Goal: Task Accomplishment & Management: Complete application form

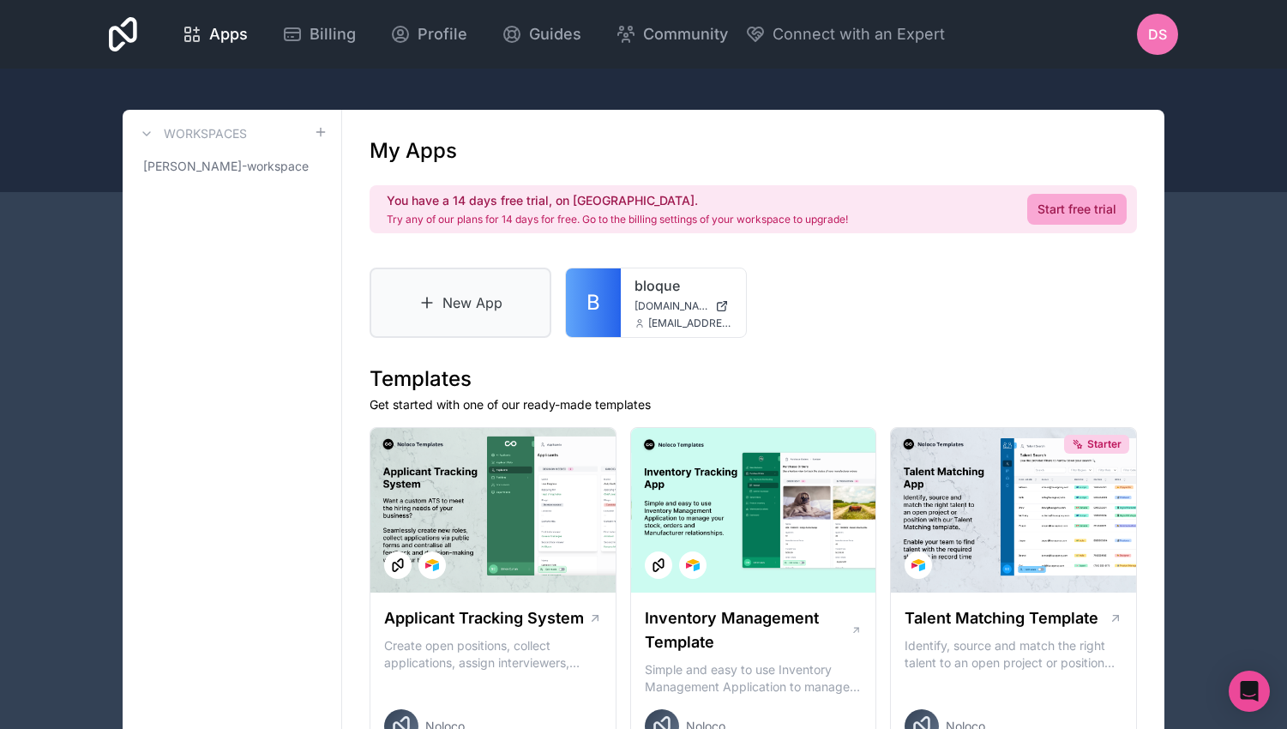
click at [489, 303] on link "New App" at bounding box center [461, 303] width 182 height 70
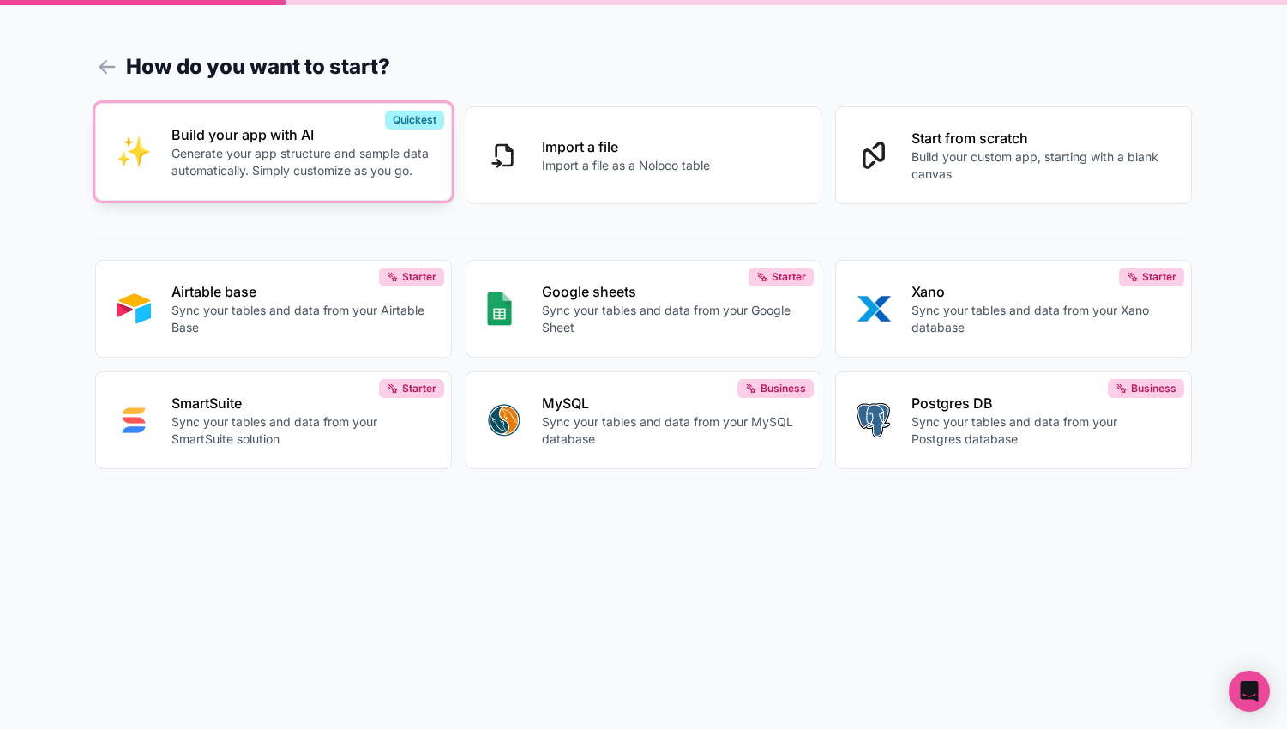
click at [343, 185] on button "Build your app with AI Generate your app structure and sample data automaticall…" at bounding box center [273, 152] width 357 height 98
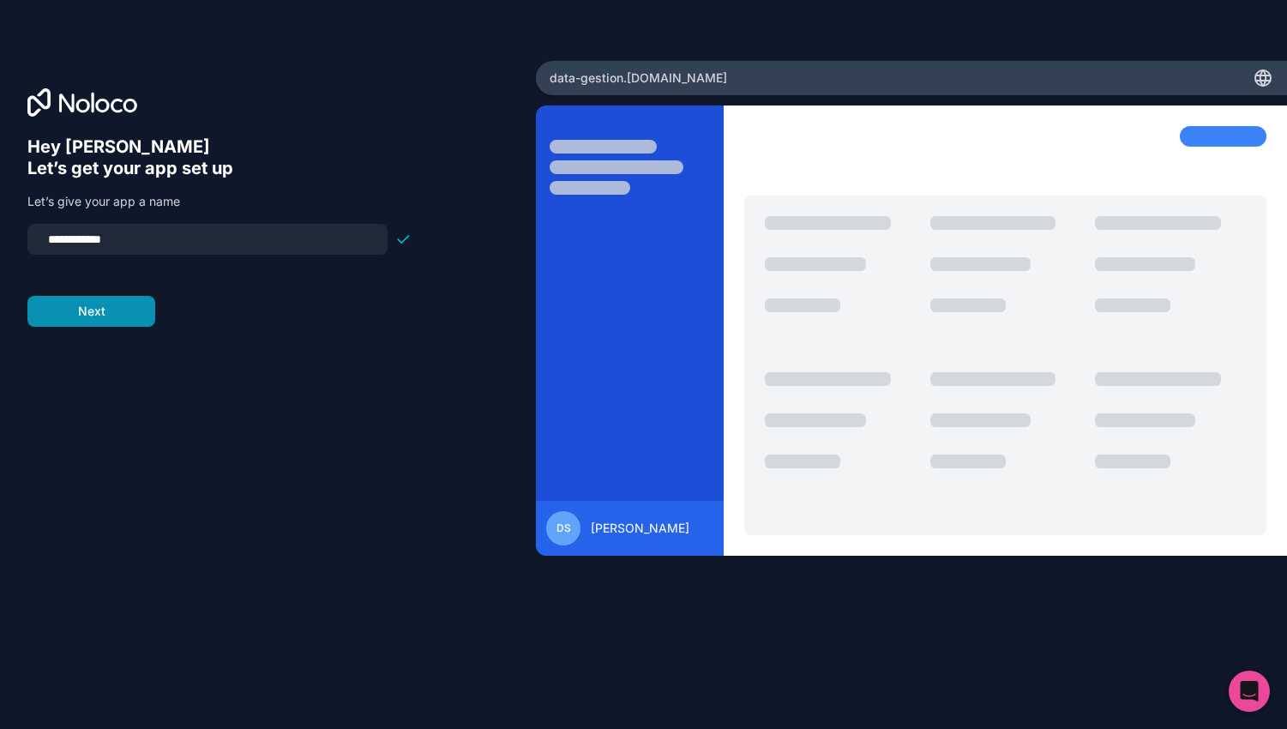
click at [143, 319] on button "Next" at bounding box center [91, 311] width 128 height 31
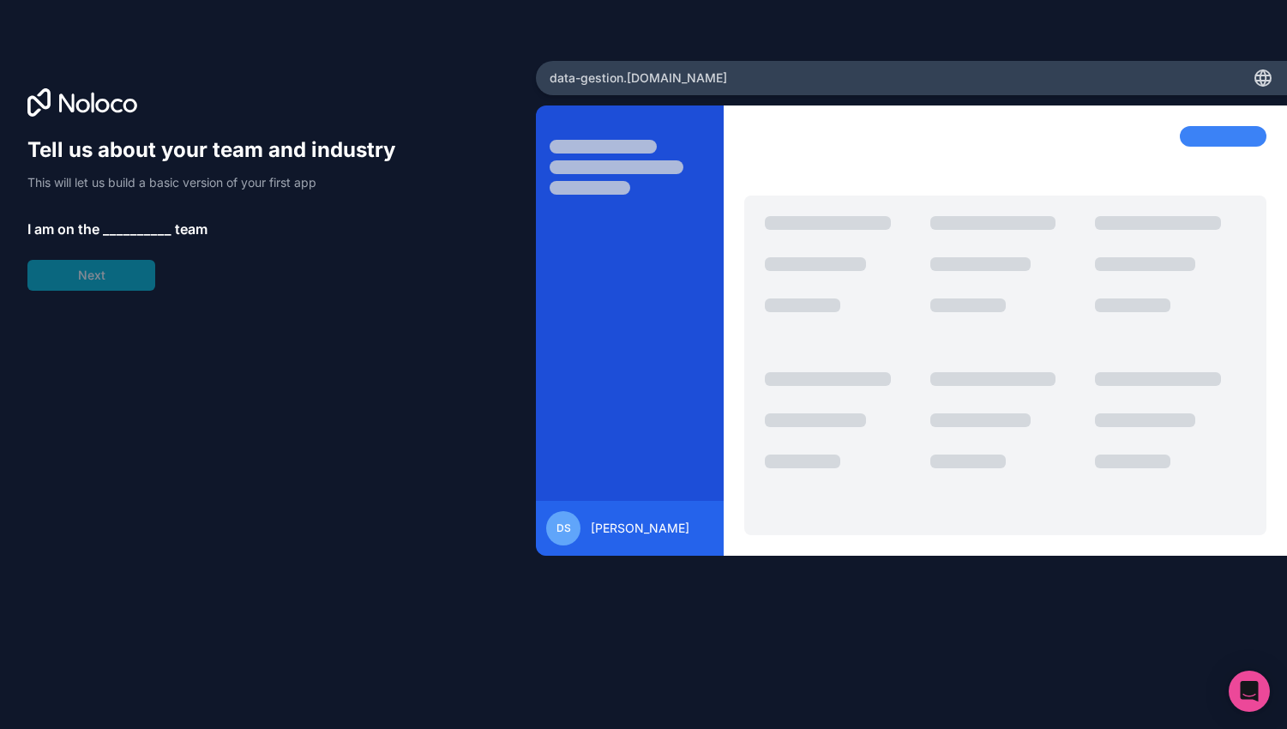
click at [130, 275] on div "Tell us about your team and industry This will let us build a basic version of …" at bounding box center [219, 213] width 384 height 154
click at [125, 235] on span "__________" at bounding box center [137, 229] width 69 height 21
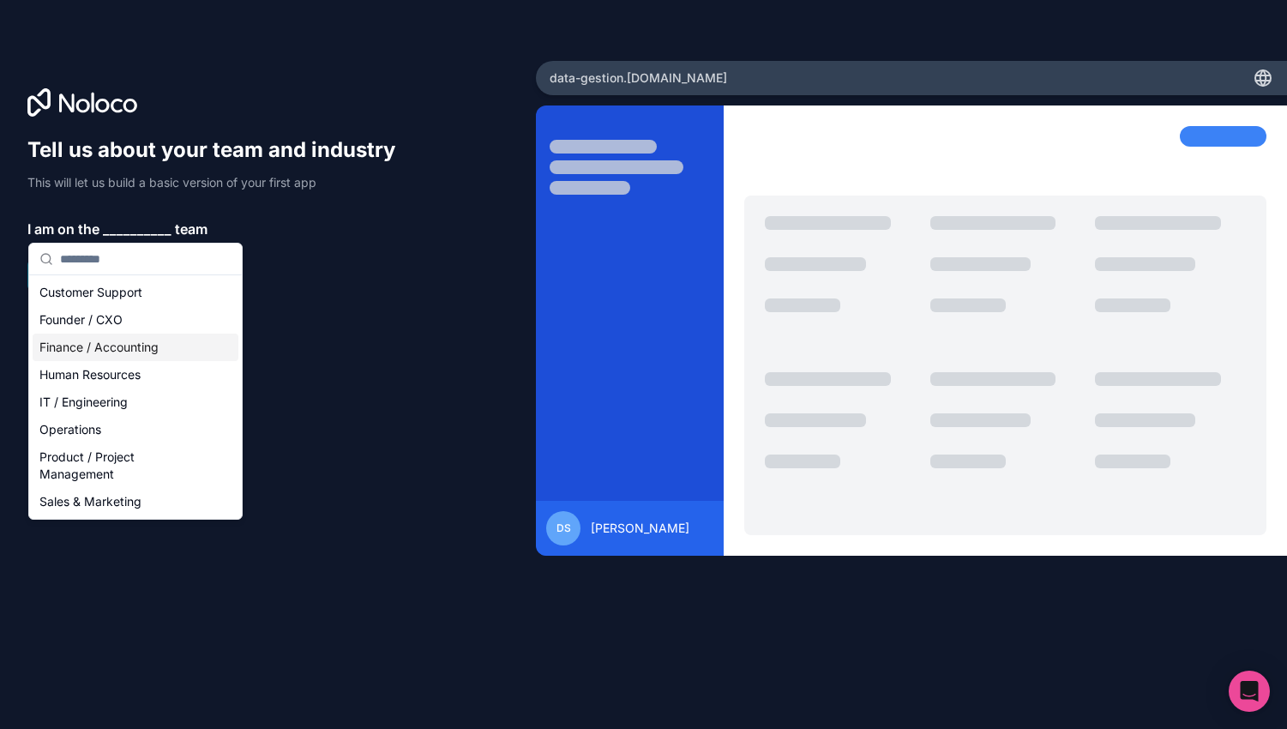
click at [140, 345] on div "Finance / Accounting" at bounding box center [136, 347] width 206 height 27
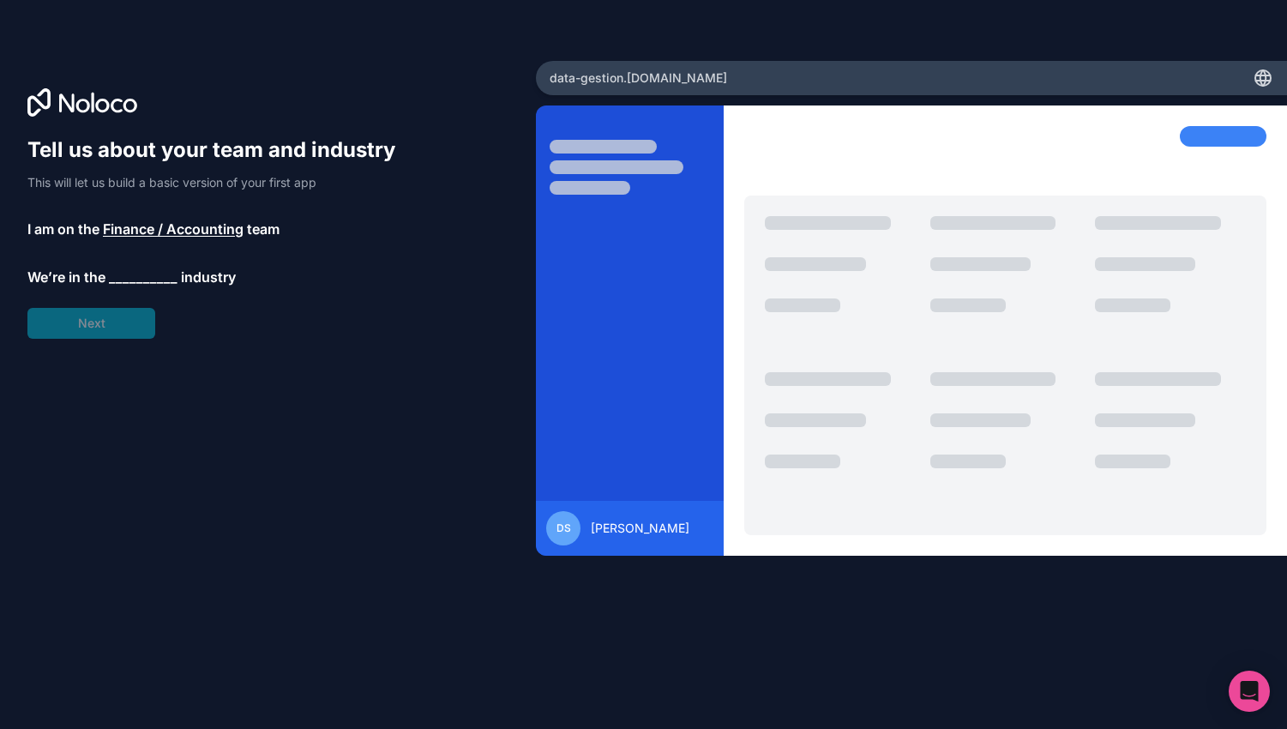
click at [130, 291] on div "Tell us about your team and industry This will let us build a basic version of …" at bounding box center [219, 237] width 384 height 202
click at [130, 277] on span "__________" at bounding box center [143, 277] width 69 height 21
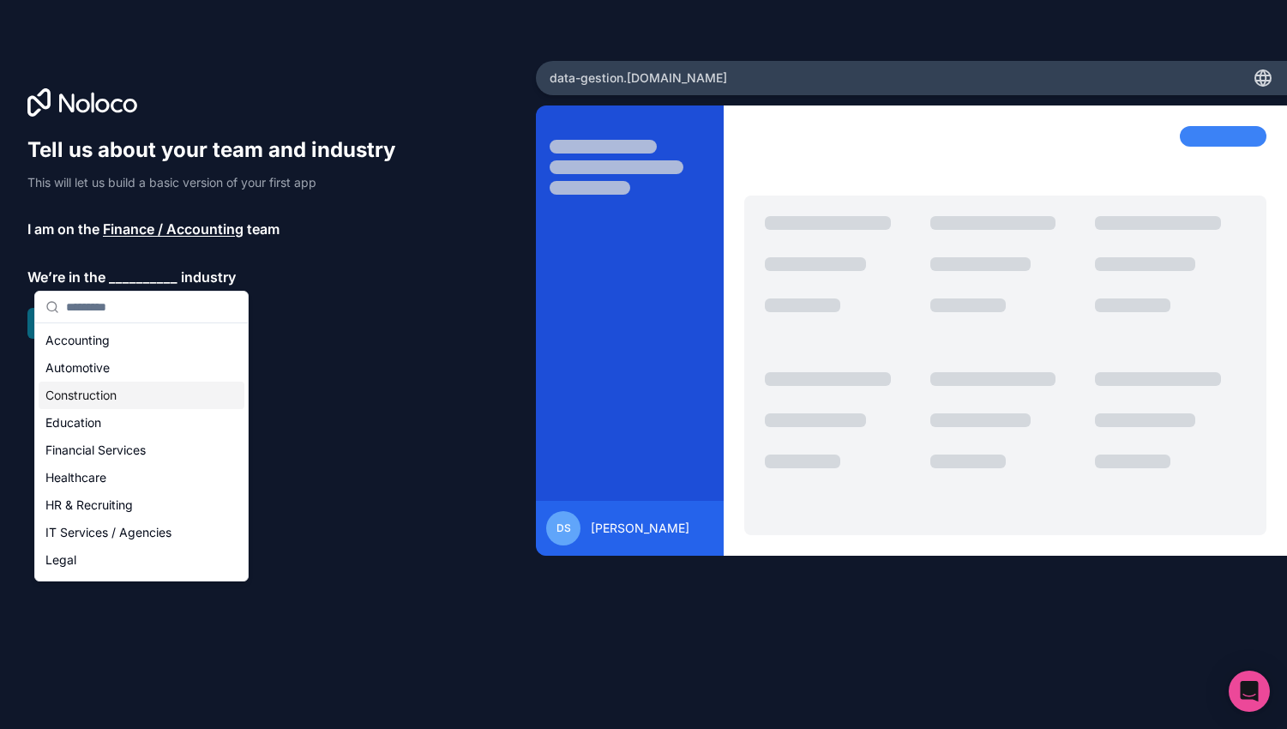
click at [91, 400] on div "Construction" at bounding box center [142, 395] width 206 height 27
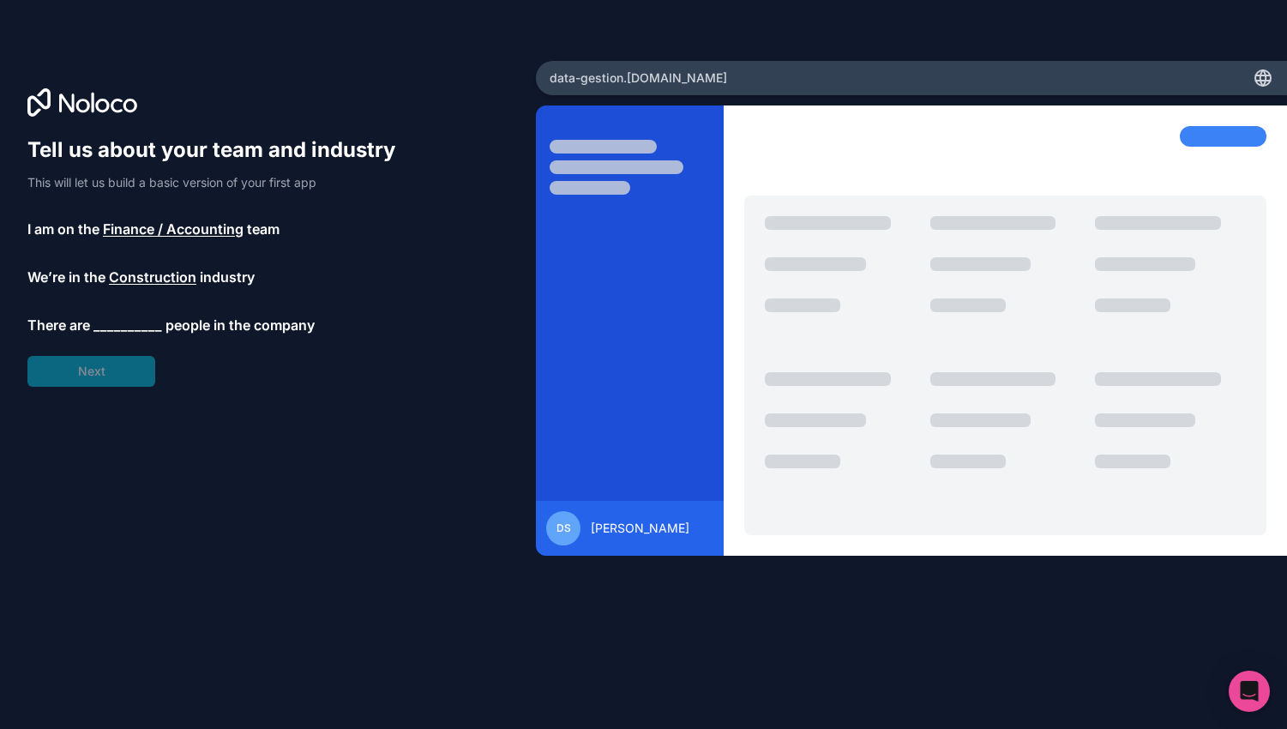
click at [124, 316] on span "__________" at bounding box center [127, 325] width 69 height 21
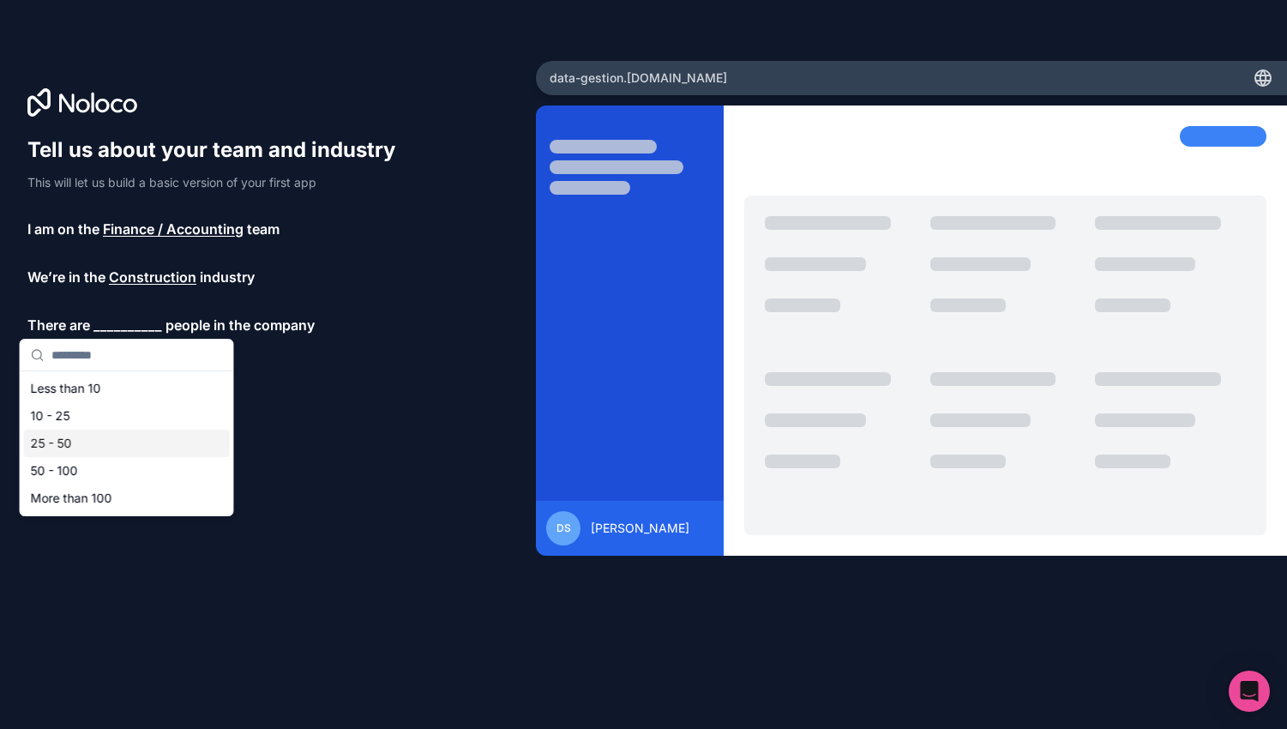
click at [103, 443] on div "25 - 50" at bounding box center [127, 443] width 206 height 27
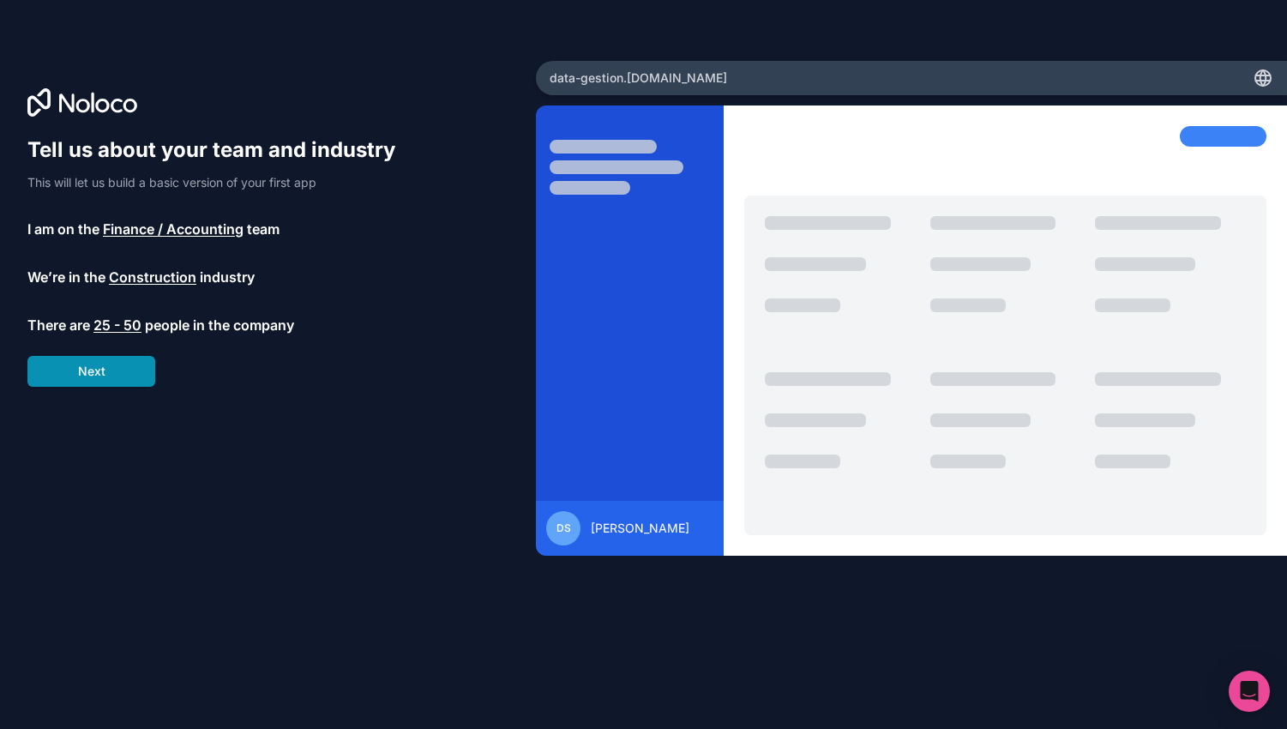
click at [117, 376] on button "Next" at bounding box center [91, 371] width 128 height 31
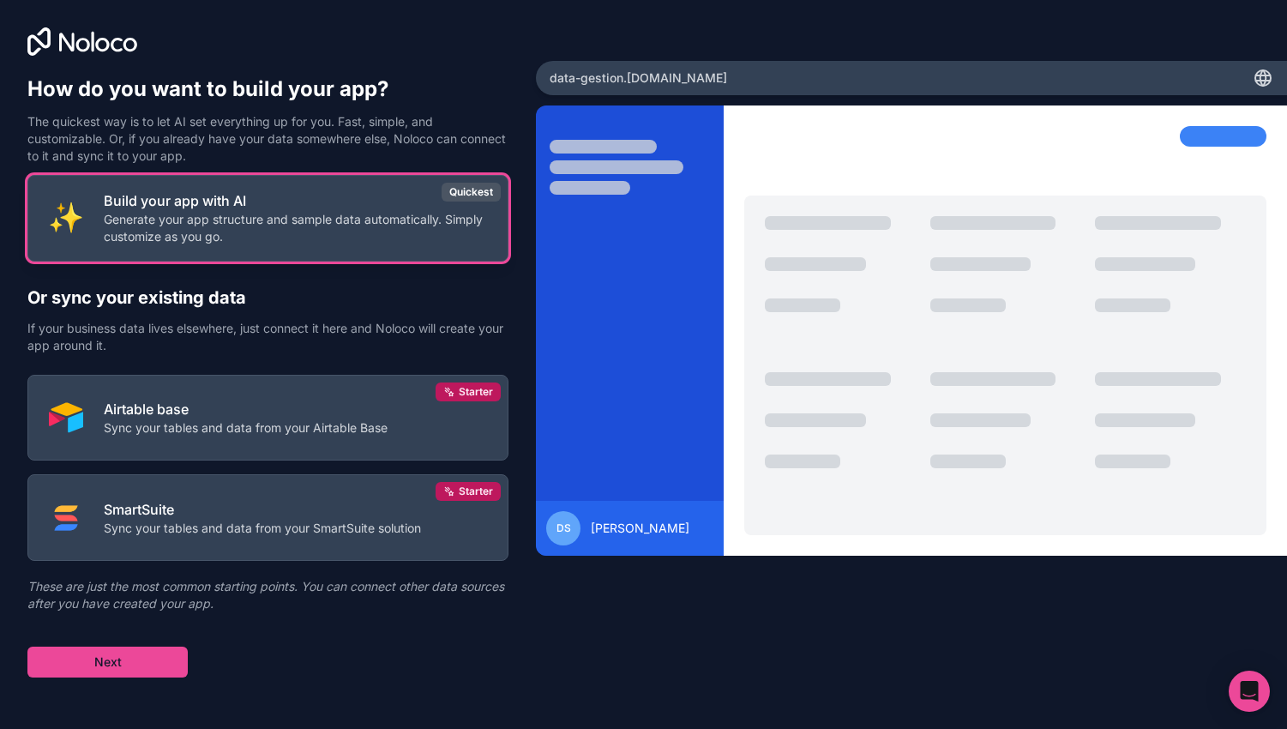
click at [200, 228] on p "Generate your app structure and sample data automatically. Simply customize as …" at bounding box center [295, 228] width 383 height 34
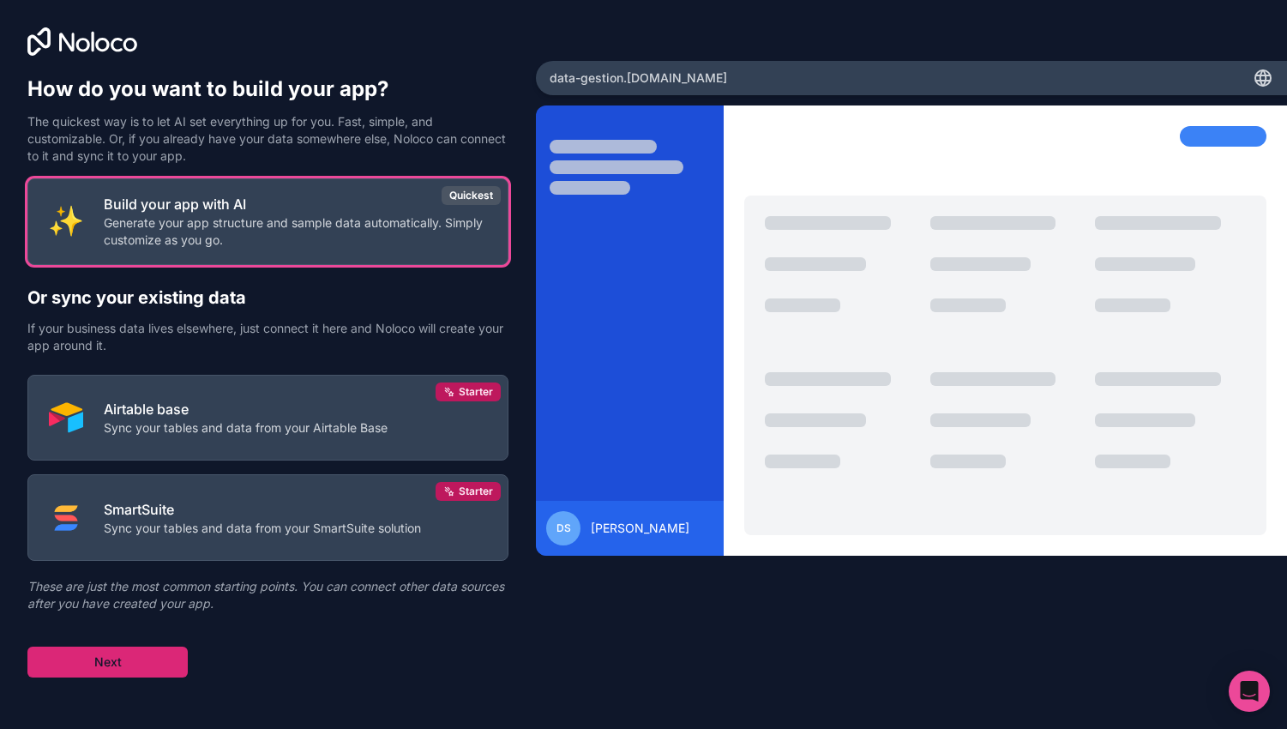
click at [153, 659] on button "Next" at bounding box center [107, 662] width 160 height 31
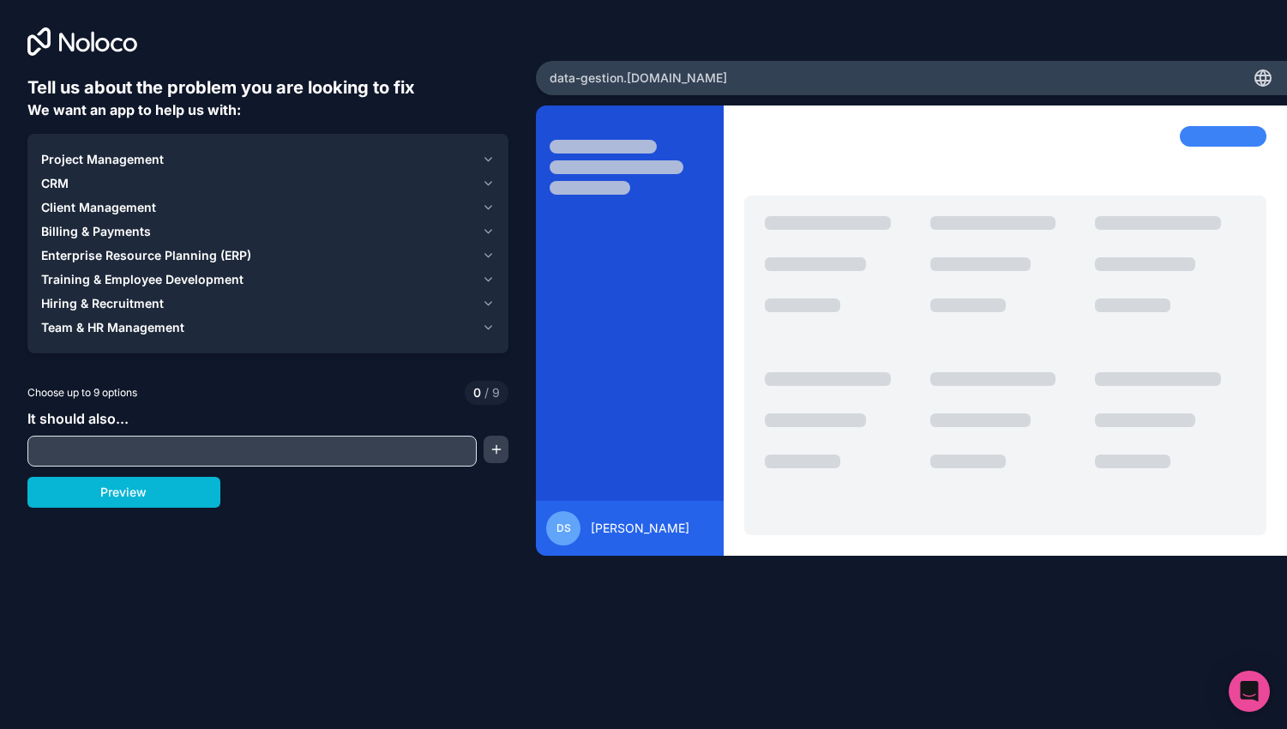
click at [487, 211] on icon "button" at bounding box center [488, 208] width 13 height 14
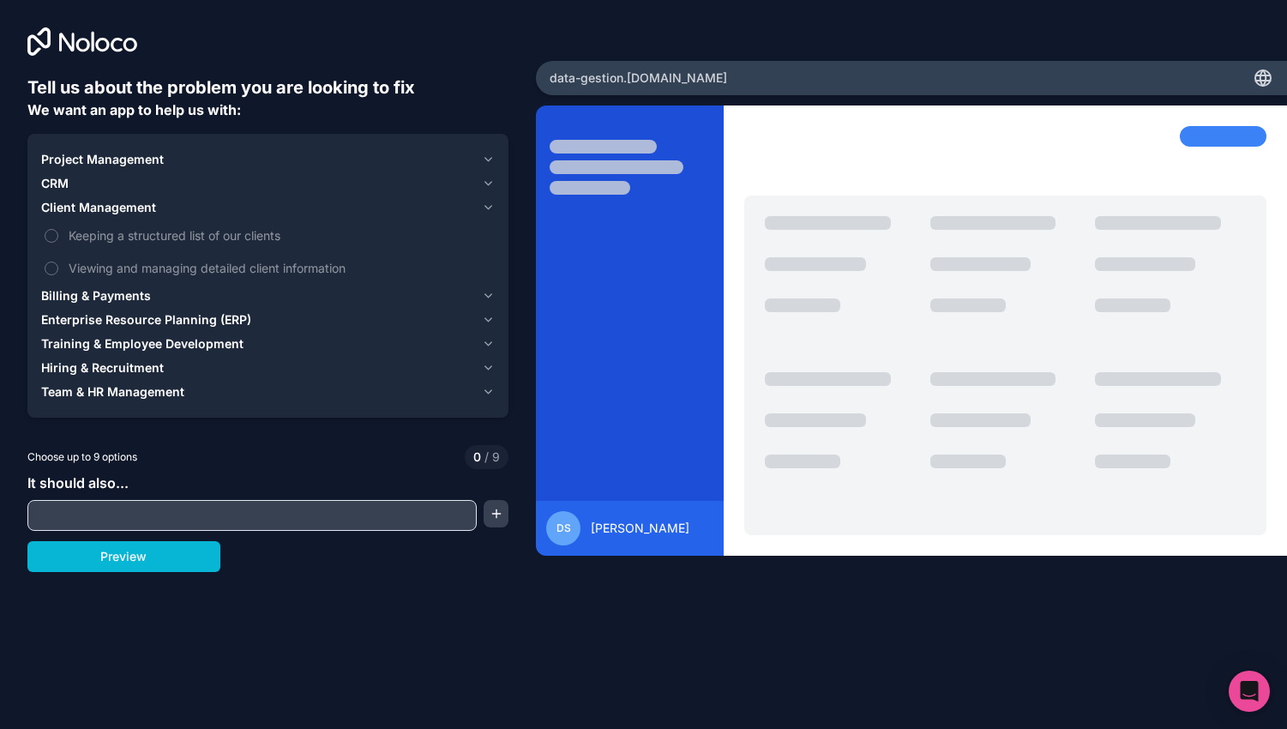
click at [485, 203] on icon "button" at bounding box center [488, 208] width 13 height 14
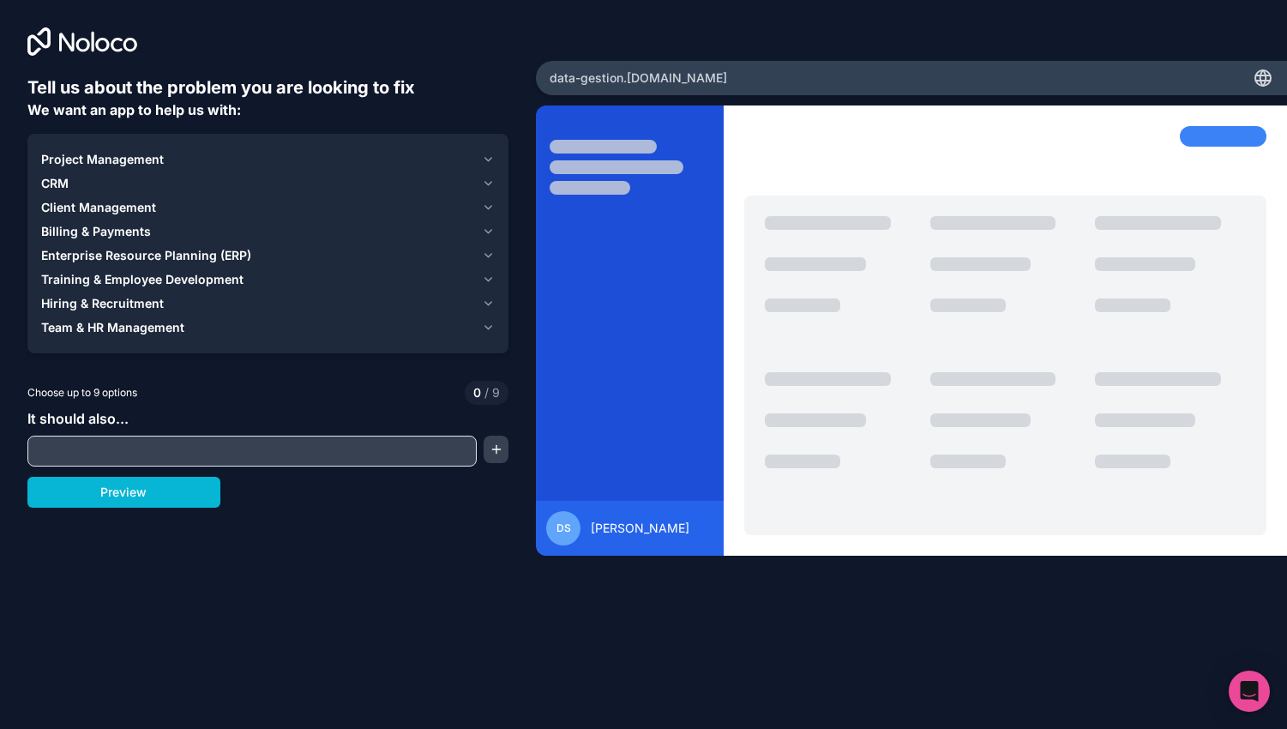
click at [490, 226] on icon "button" at bounding box center [488, 232] width 13 height 14
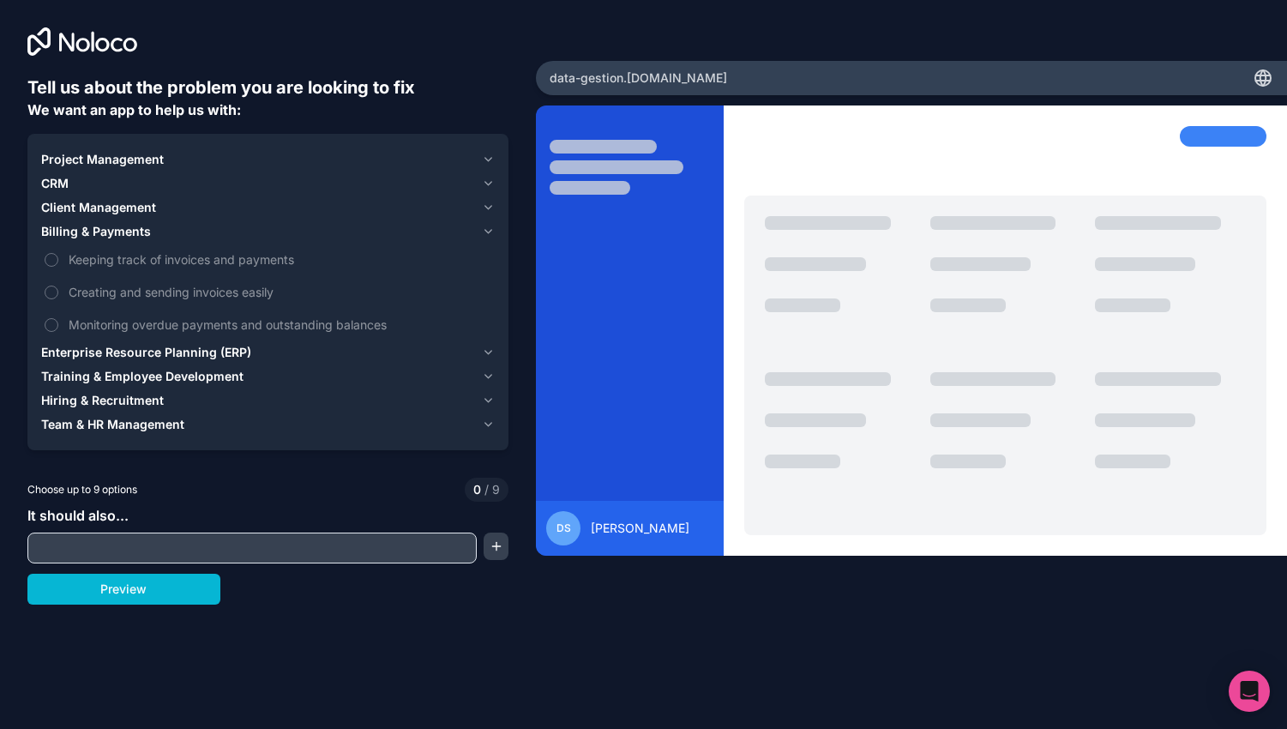
click at [490, 226] on icon "button" at bounding box center [488, 232] width 13 height 14
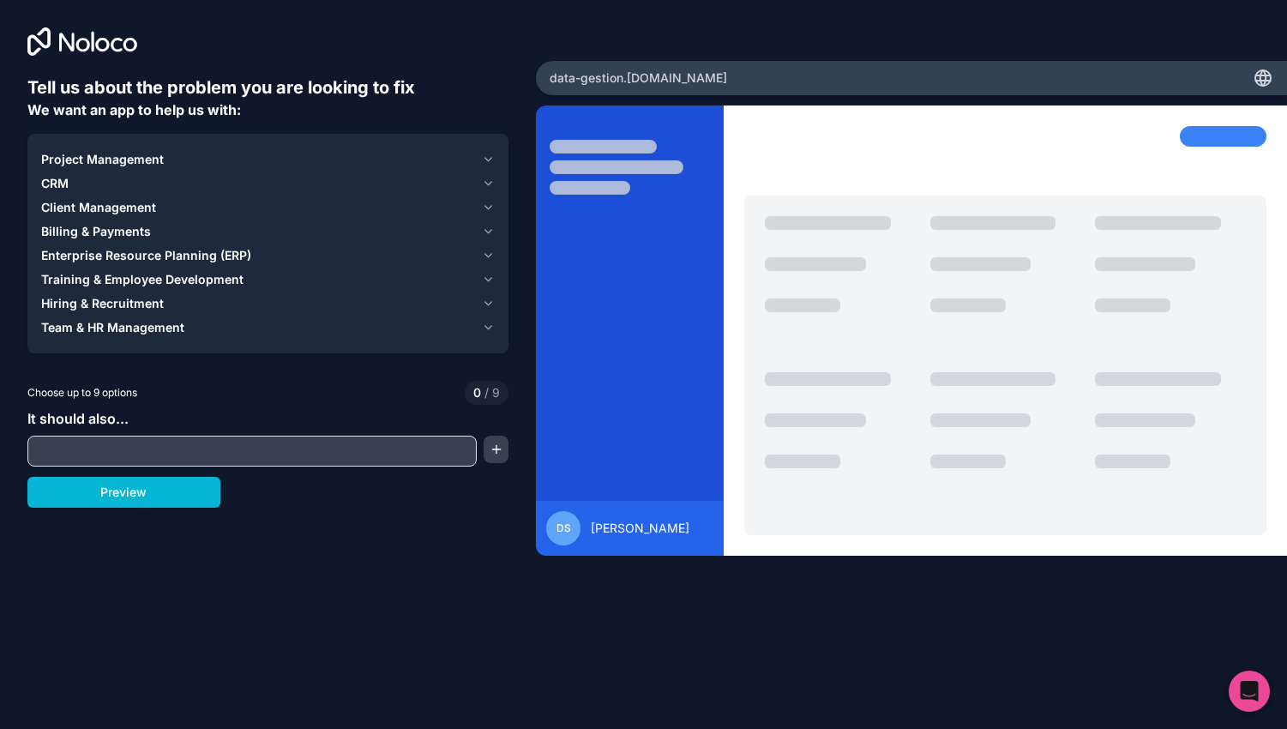
click at [485, 258] on icon "button" at bounding box center [488, 256] width 13 height 14
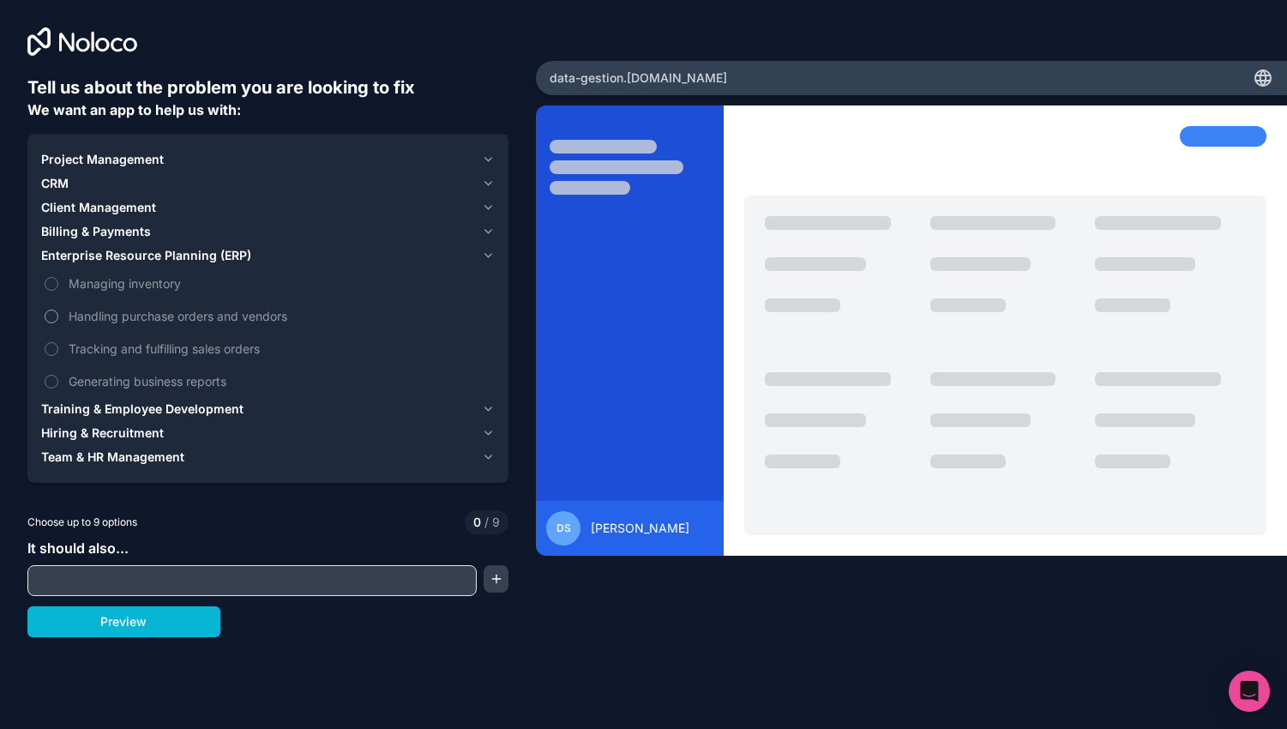
click at [46, 320] on button "Handling purchase orders and vendors" at bounding box center [52, 317] width 14 height 14
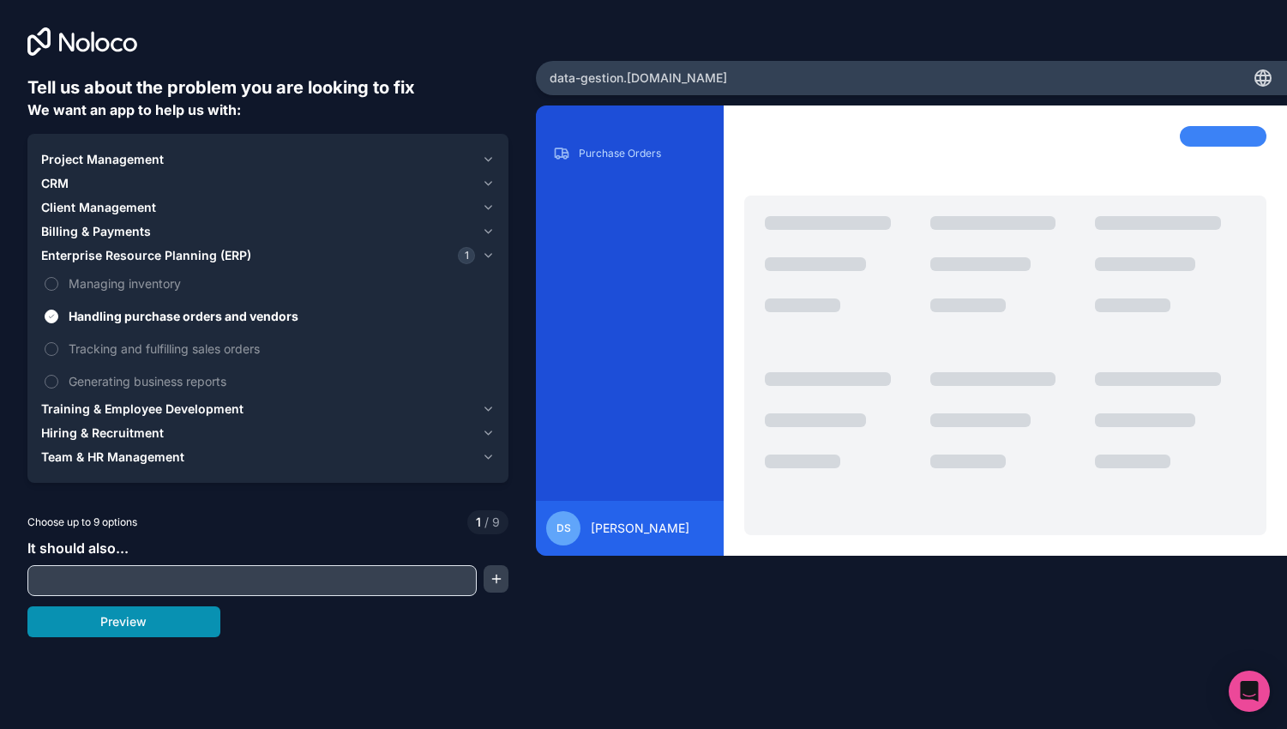
click at [93, 634] on button "Preview" at bounding box center [123, 621] width 193 height 31
click at [52, 382] on button "Generating business reports" at bounding box center [52, 382] width 14 height 14
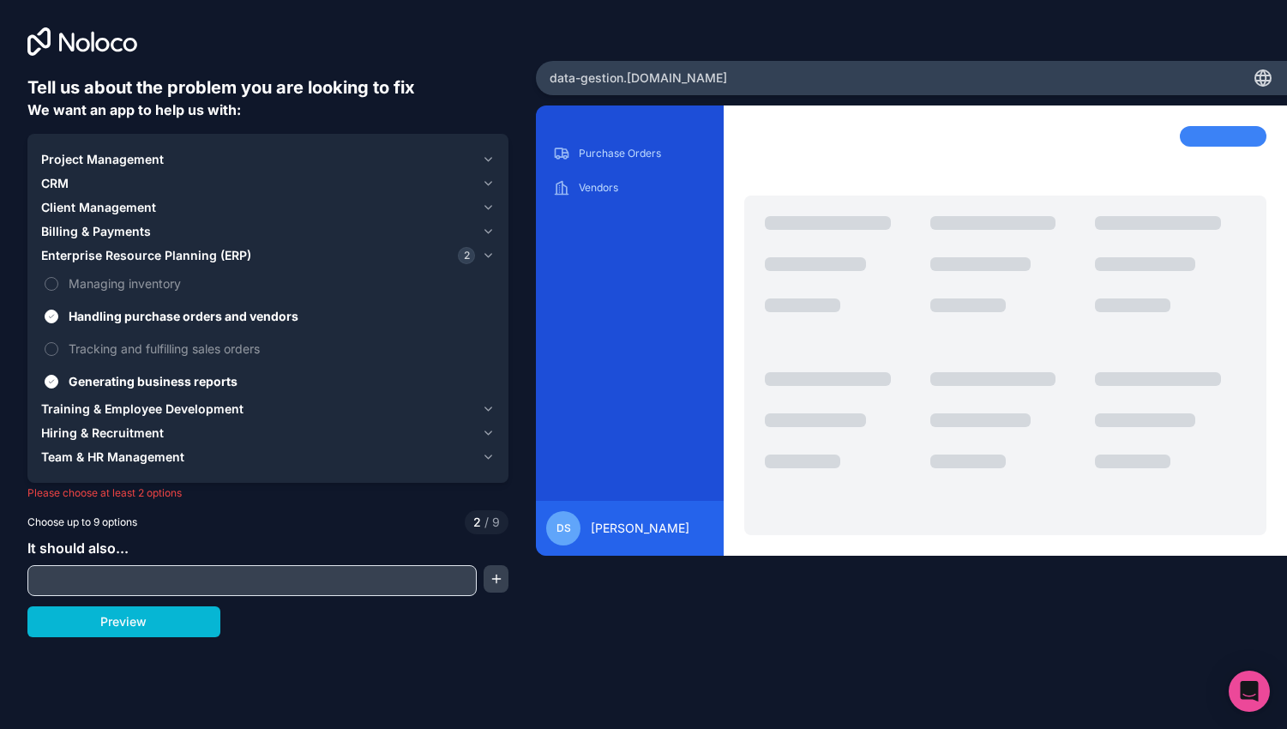
click at [57, 406] on span "Training & Employee Development" at bounding box center [142, 408] width 202 height 17
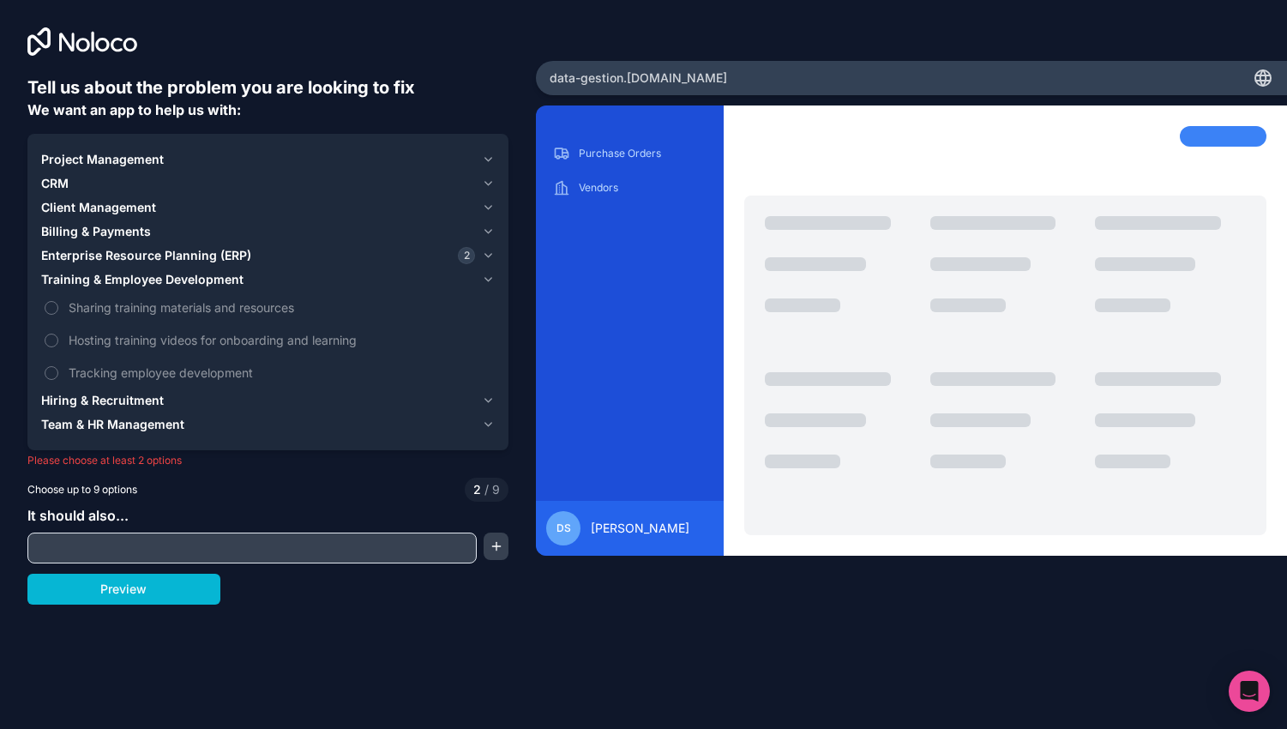
click at [96, 274] on span "Training & Employee Development" at bounding box center [142, 279] width 202 height 17
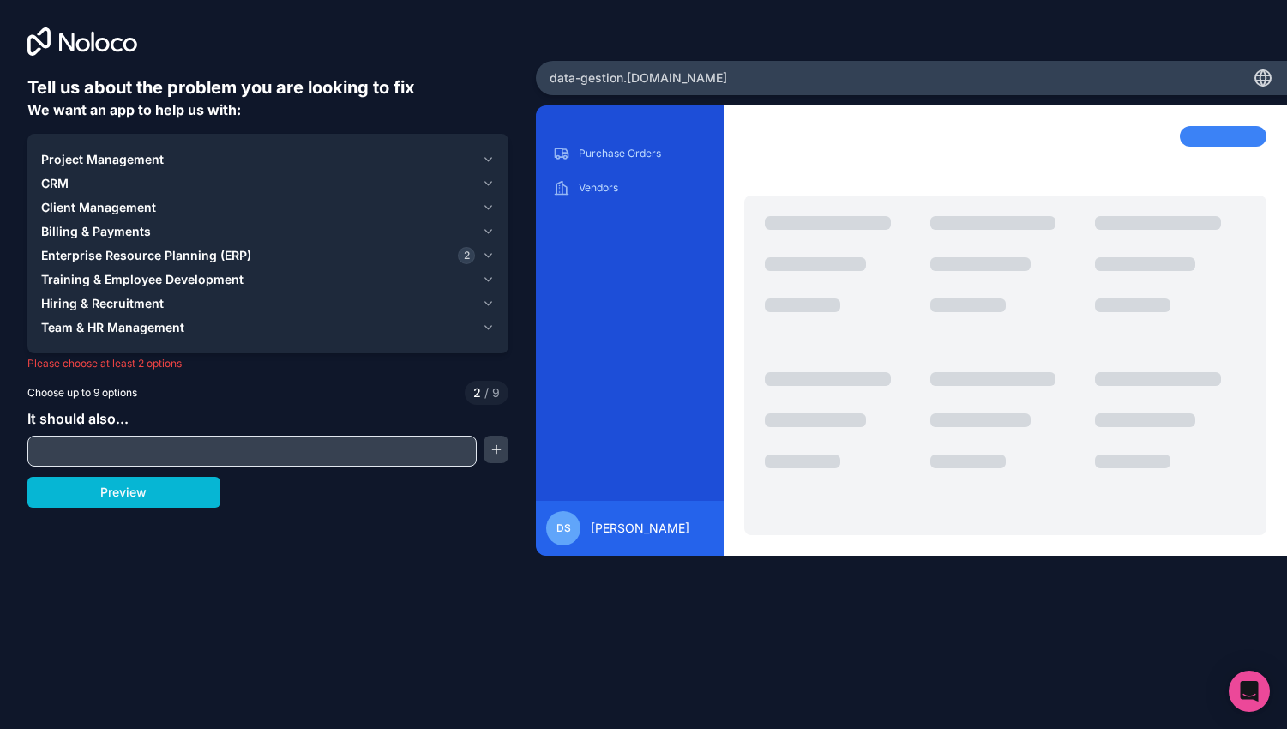
click at [88, 208] on span "Client Management" at bounding box center [98, 207] width 115 height 17
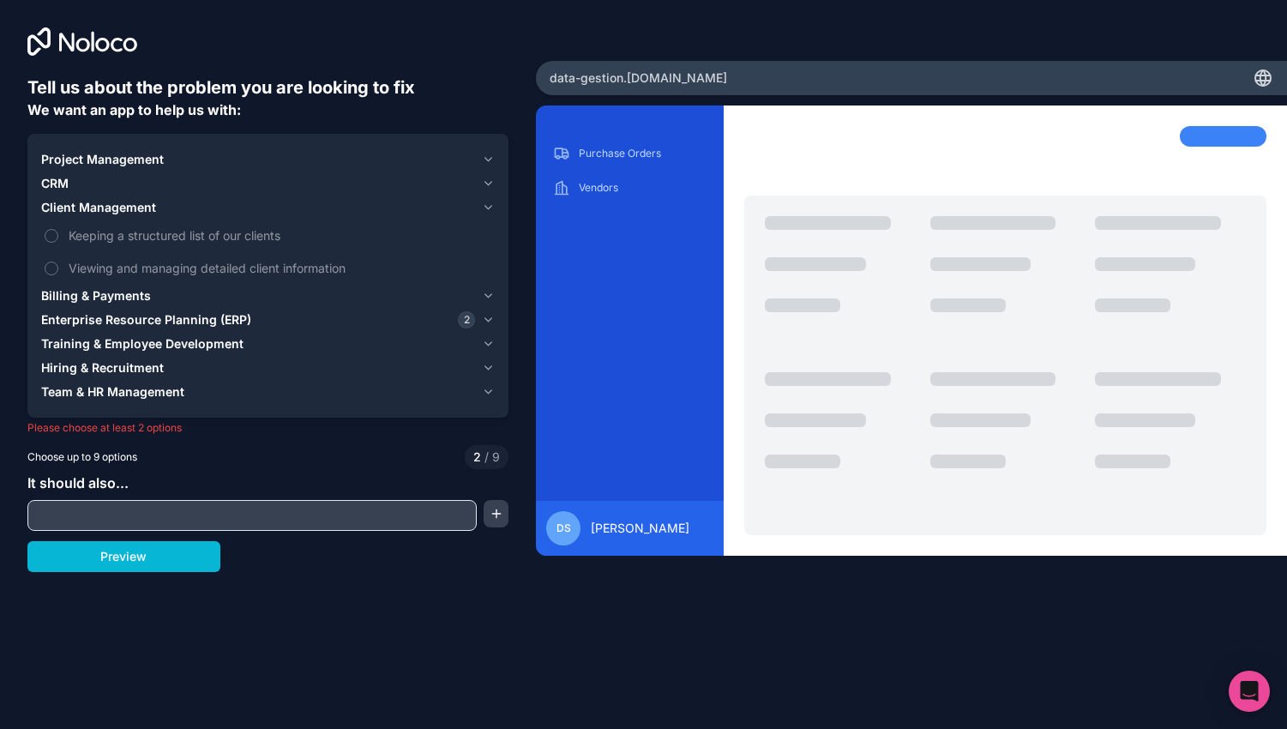
click at [88, 208] on span "Client Management" at bounding box center [98, 207] width 115 height 17
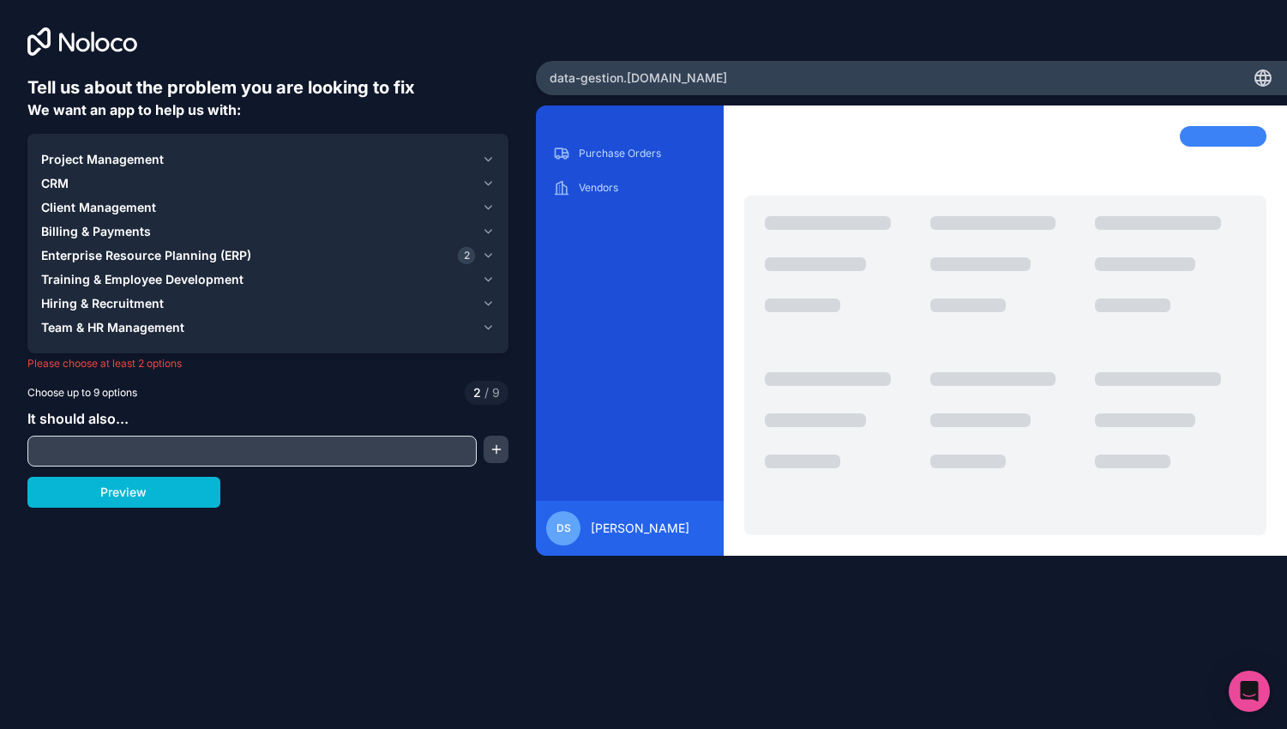
click at [84, 161] on span "Project Management" at bounding box center [102, 159] width 123 height 17
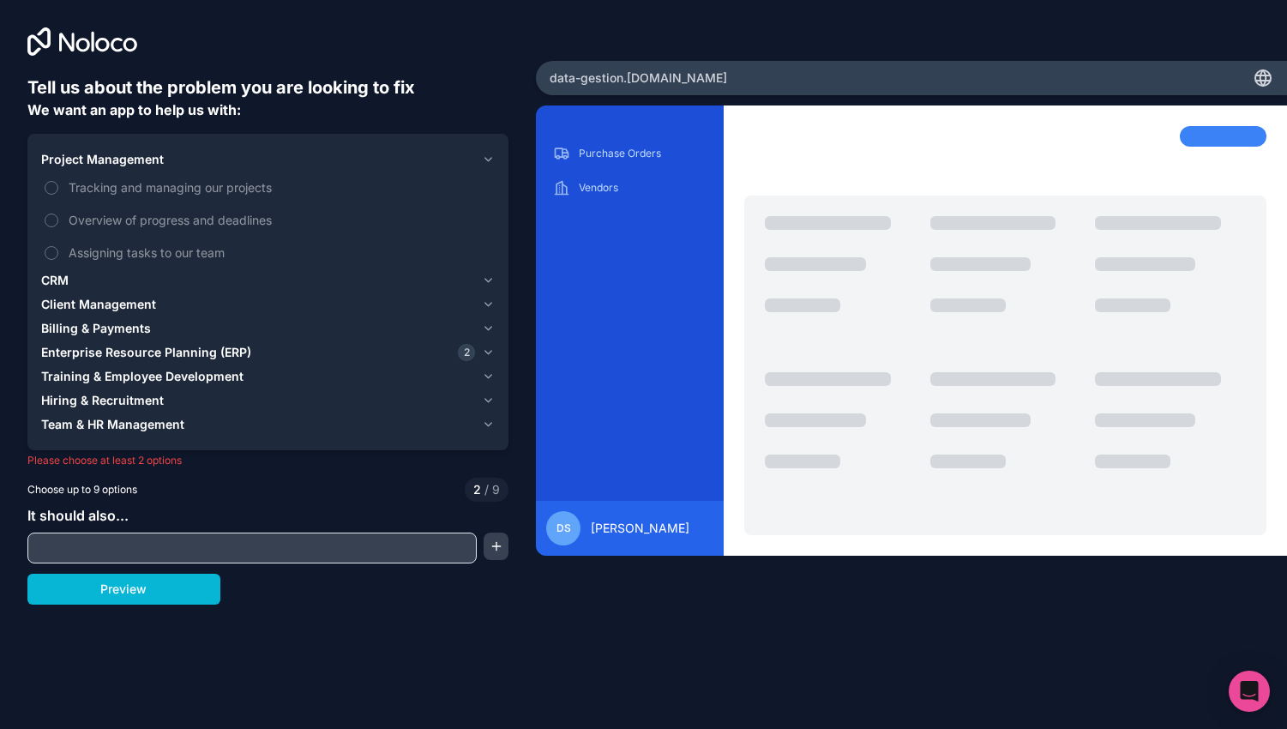
click at [84, 161] on span "Project Management" at bounding box center [102, 159] width 123 height 17
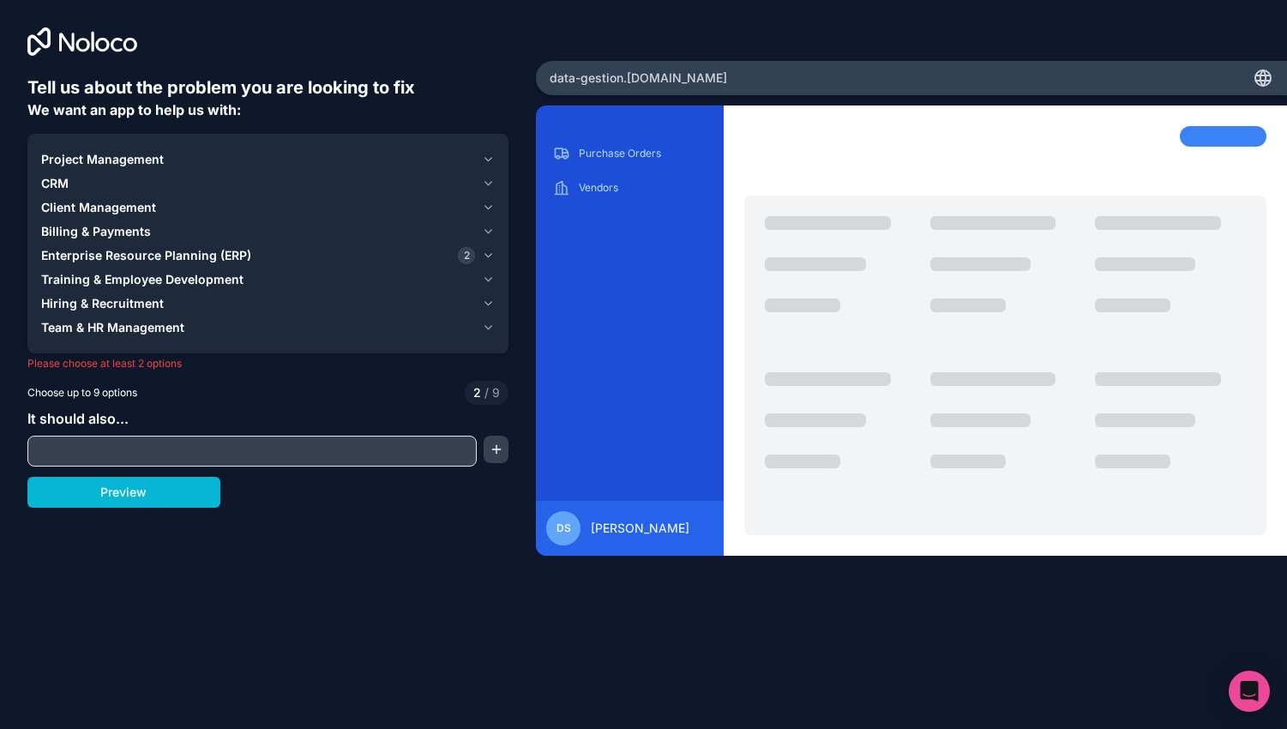
click at [85, 209] on span "Client Management" at bounding box center [98, 207] width 115 height 17
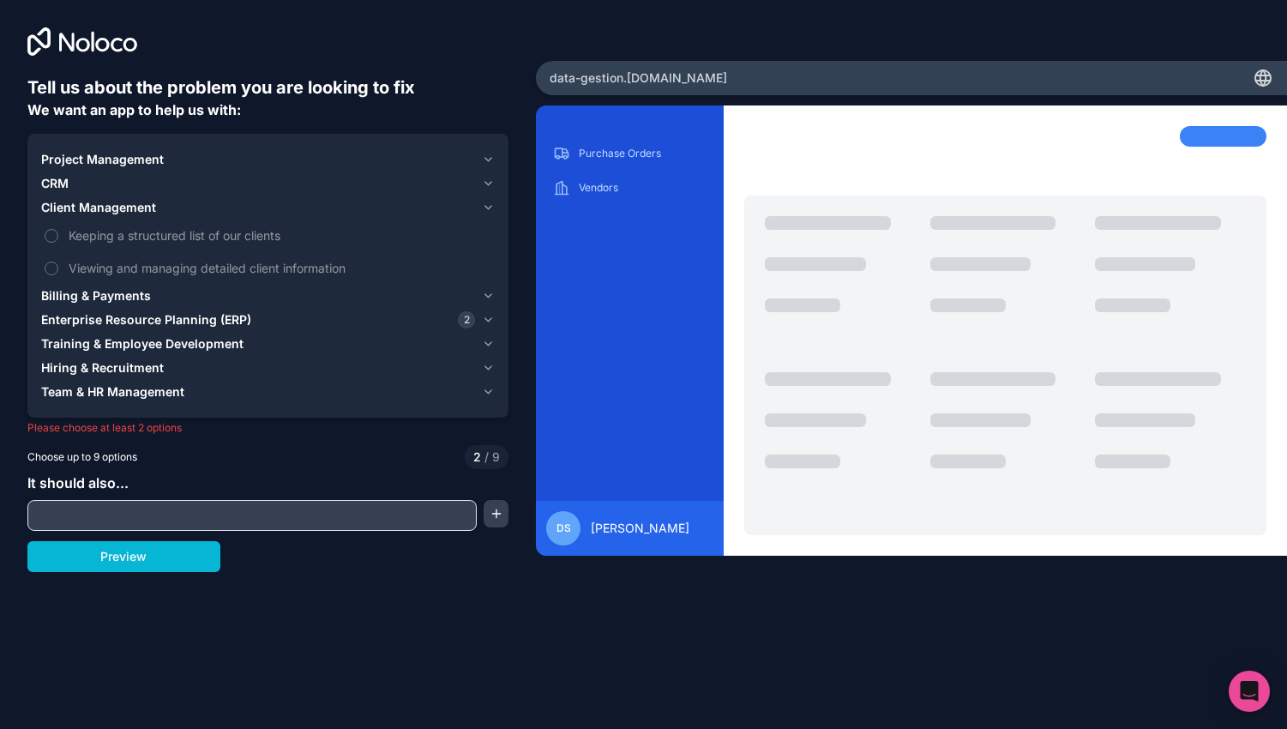
click at [61, 184] on span "CRM" at bounding box center [54, 183] width 27 height 17
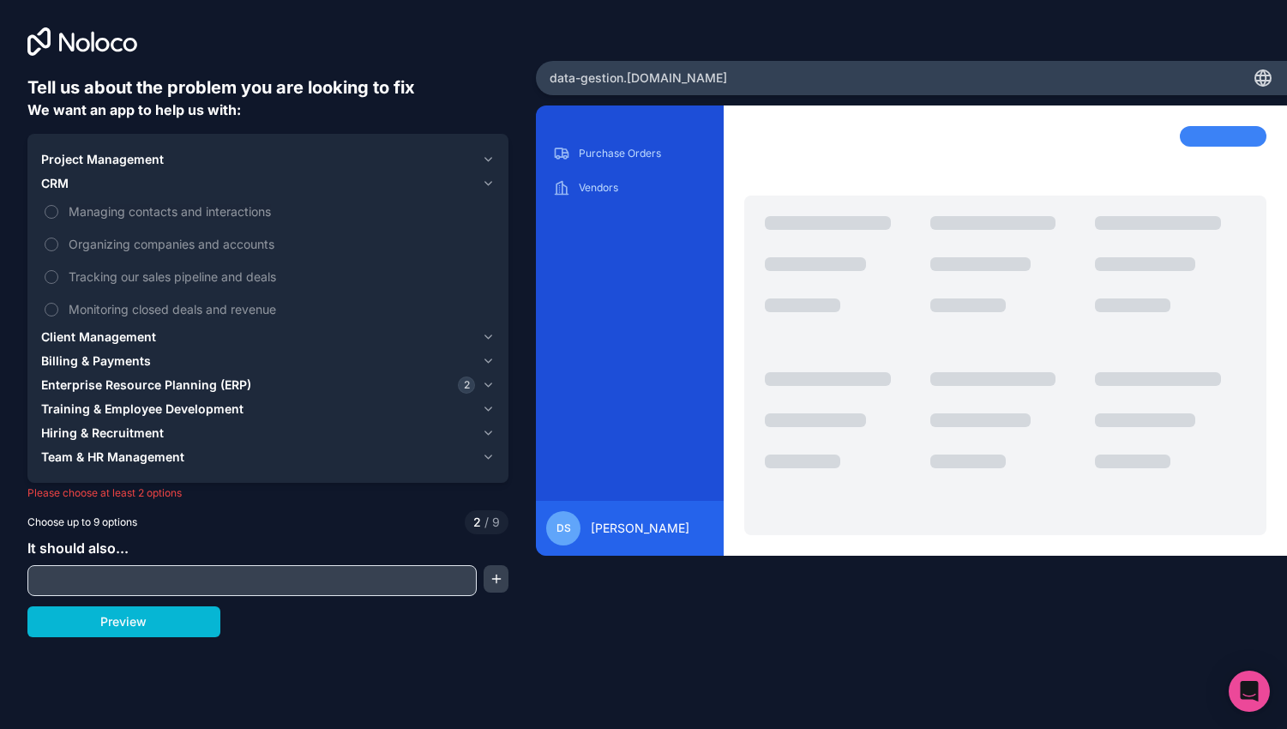
click at [61, 184] on span "CRM" at bounding box center [54, 183] width 27 height 17
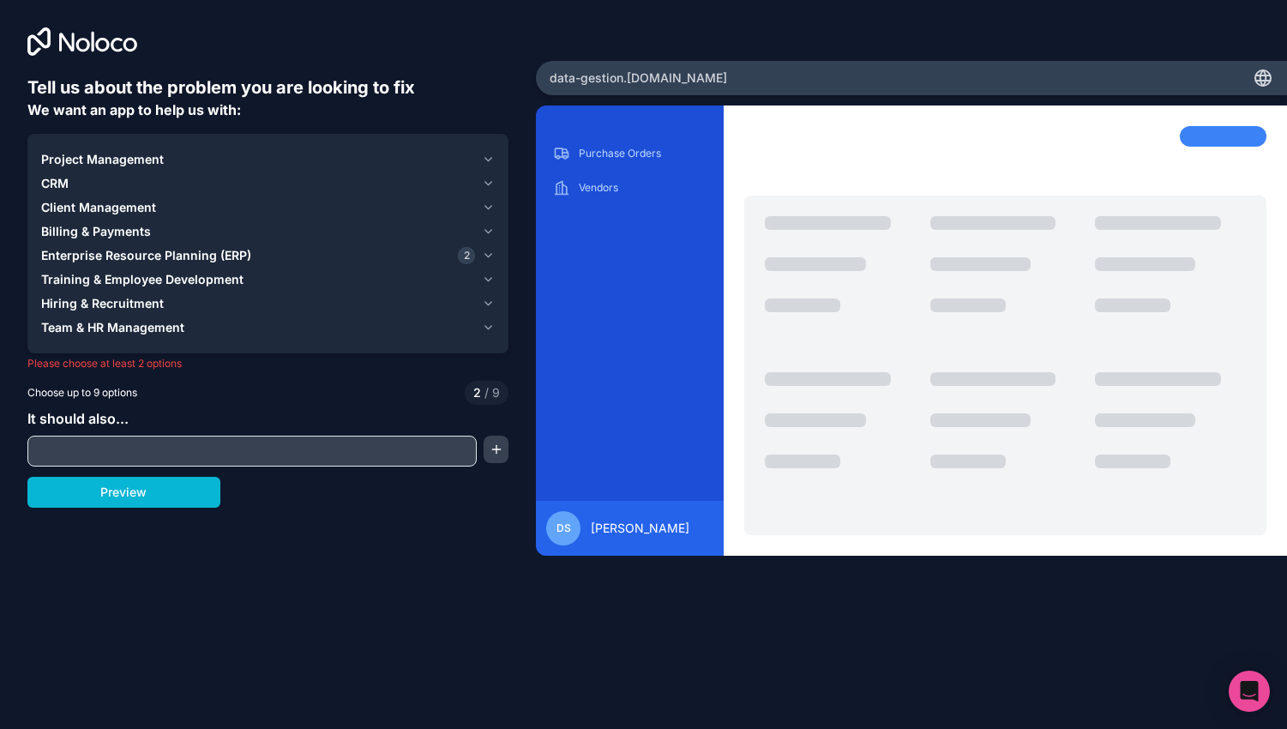
click at [76, 209] on span "Client Management" at bounding box center [98, 207] width 115 height 17
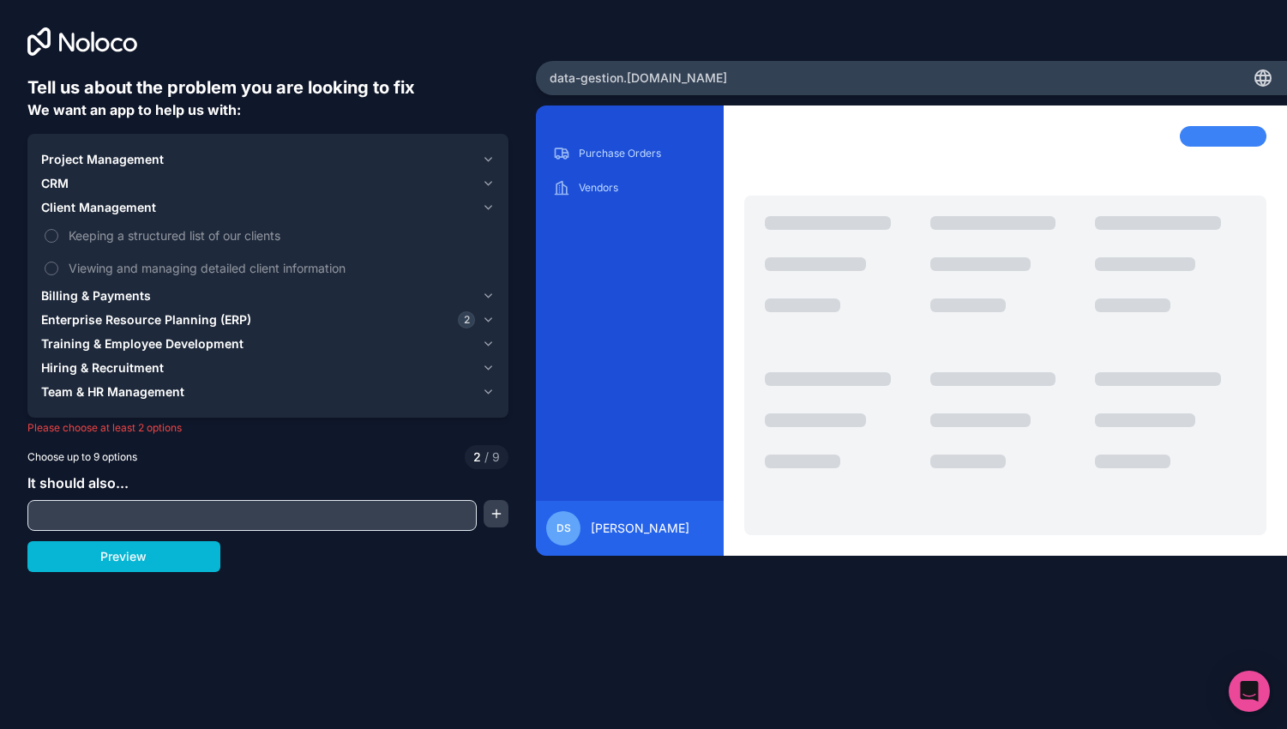
click at [76, 209] on span "Client Management" at bounding box center [98, 207] width 115 height 17
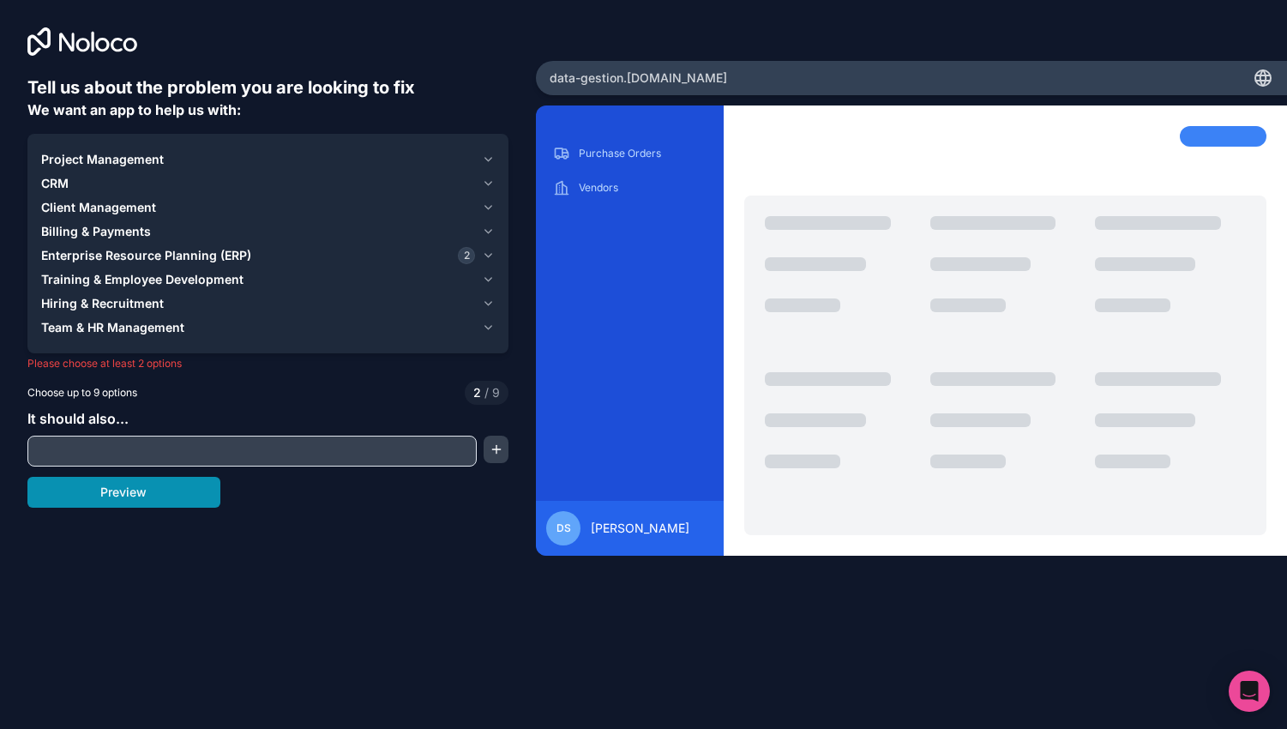
click at [135, 500] on button "Preview" at bounding box center [123, 492] width 193 height 31
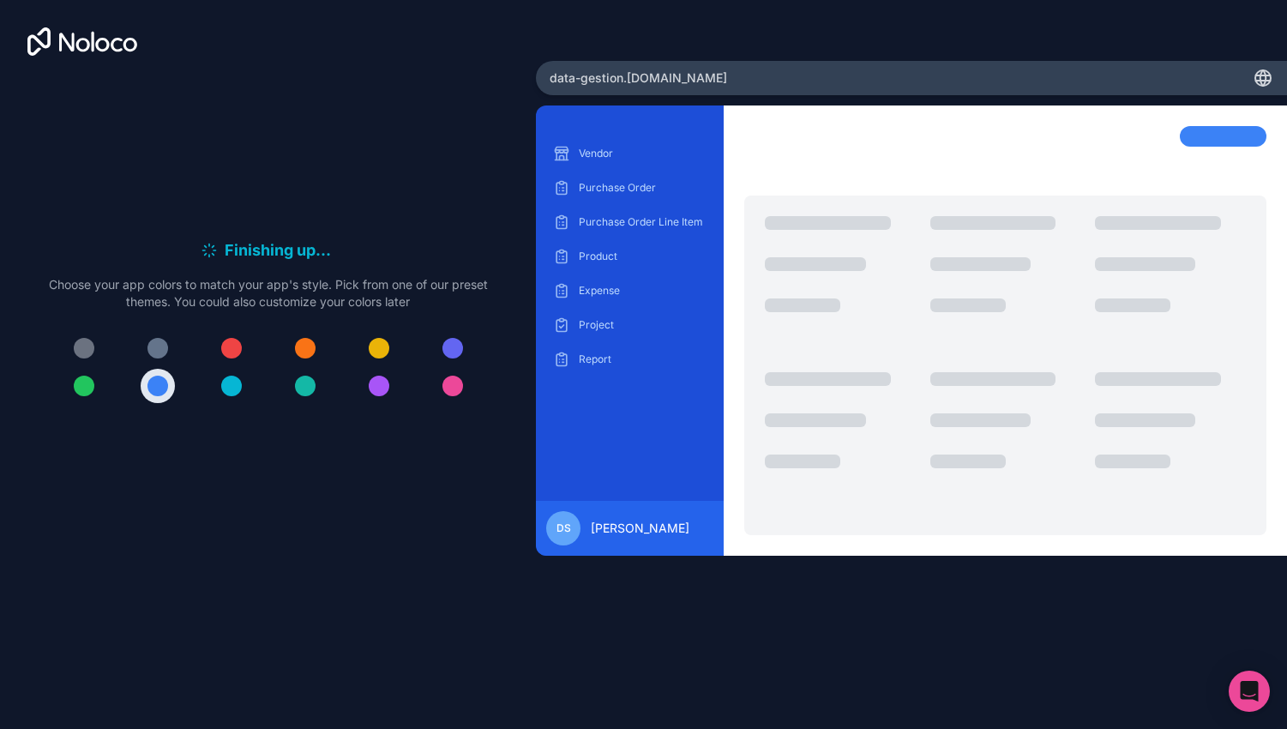
click at [387, 153] on div "Finishing up . . . Meanwhile, let's personalize it! Choose your app colors to m…" at bounding box center [267, 327] width 481 height 504
click at [309, 347] on div at bounding box center [305, 348] width 21 height 21
